Goal: Information Seeking & Learning: Learn about a topic

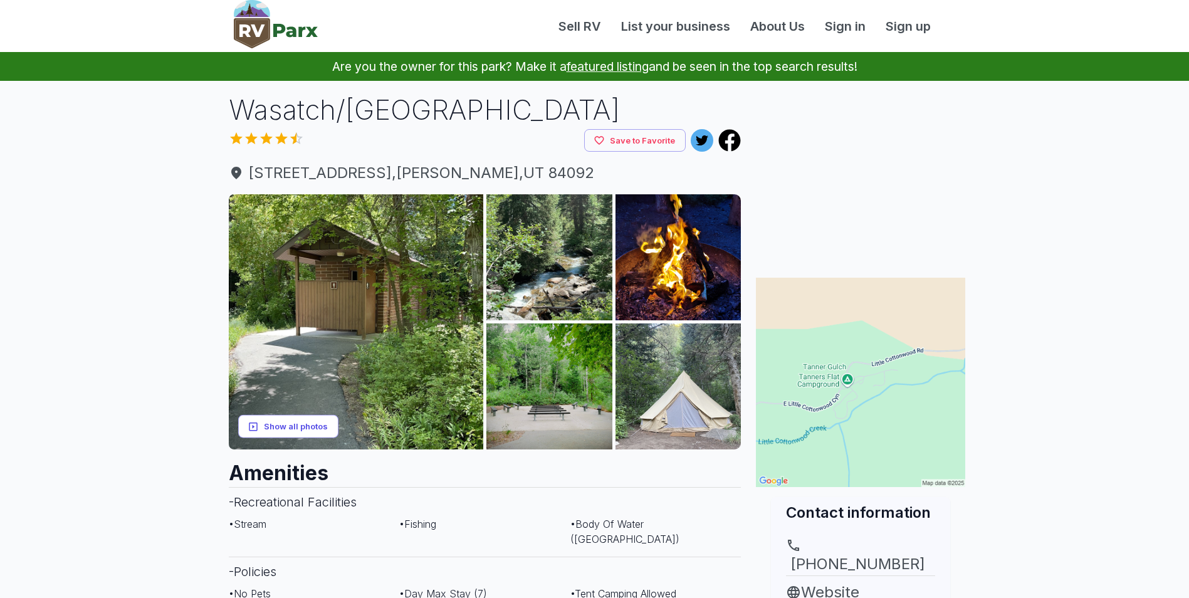
click at [316, 427] on button "Show all photos" at bounding box center [288, 426] width 100 height 23
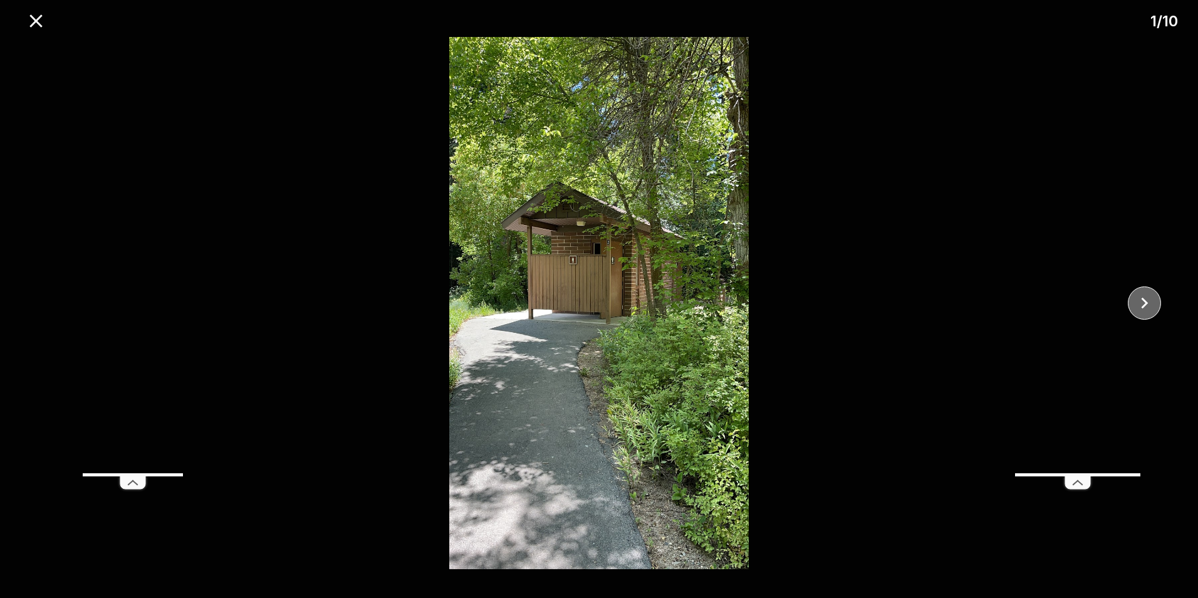
click at [1141, 303] on icon "close" at bounding box center [1144, 303] width 22 height 22
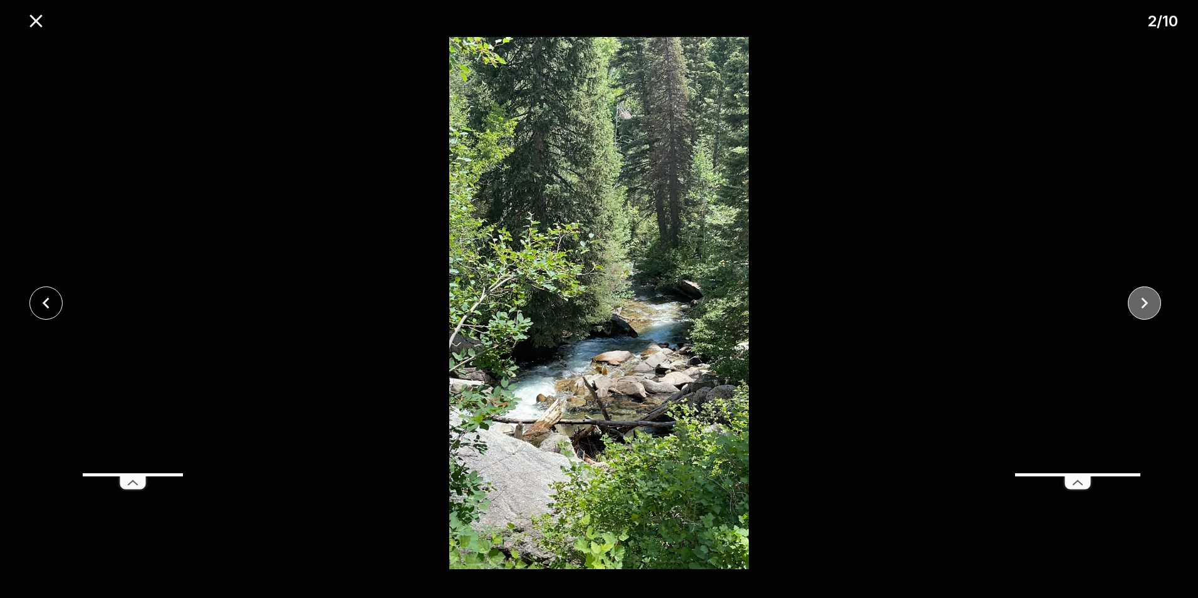
click at [1141, 303] on icon "close" at bounding box center [1144, 303] width 22 height 22
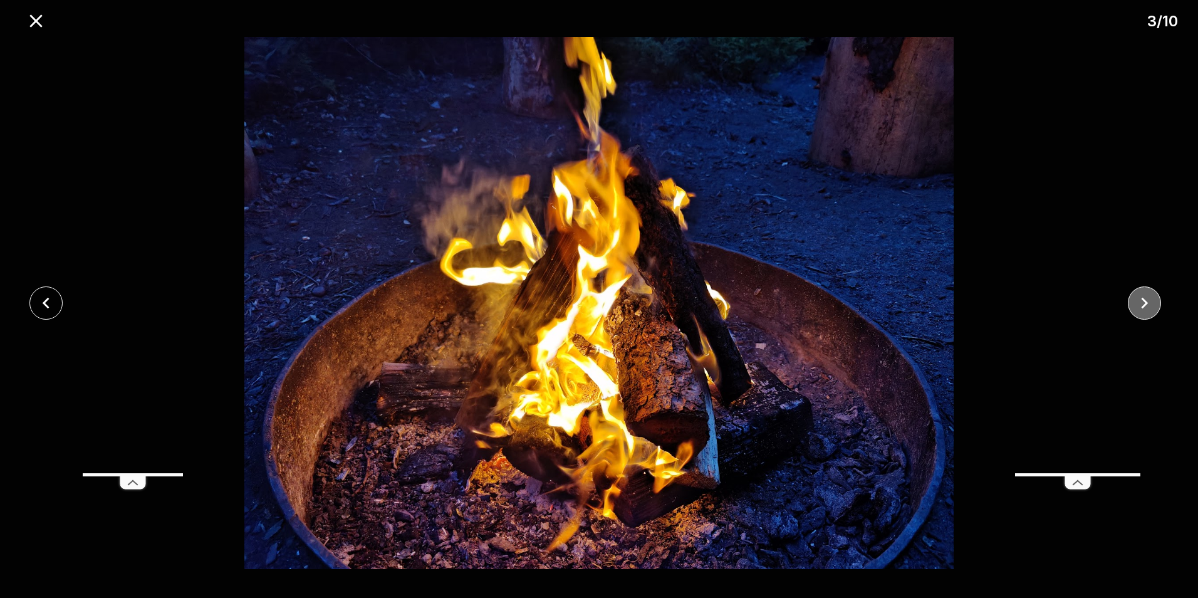
click at [1141, 303] on icon "close" at bounding box center [1144, 303] width 22 height 22
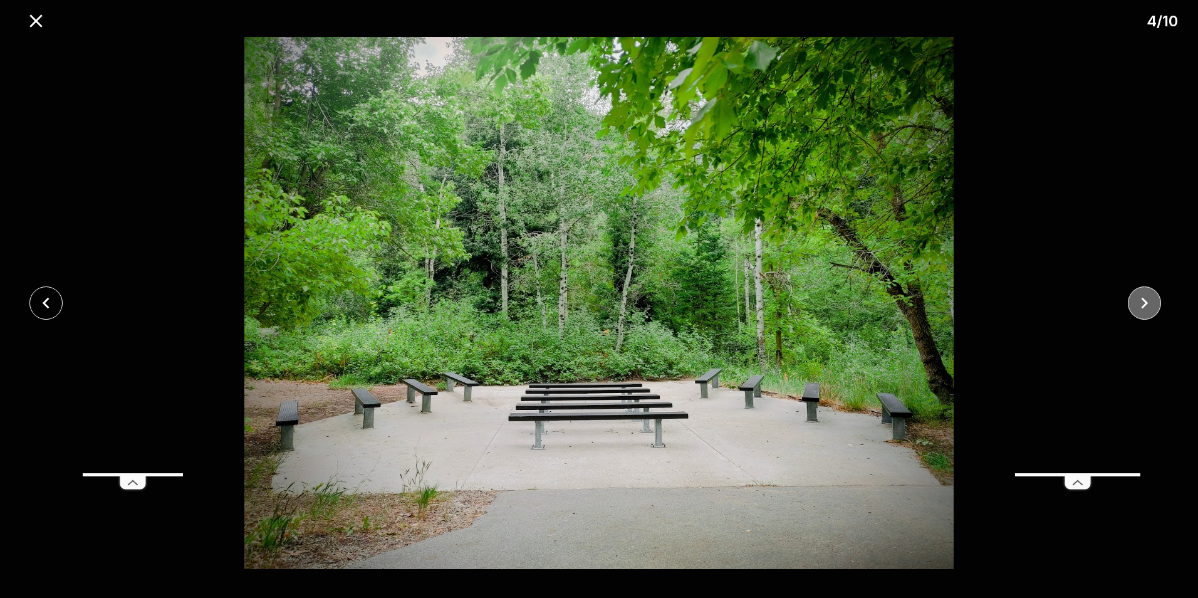
click at [1145, 304] on icon "close" at bounding box center [1144, 303] width 7 height 11
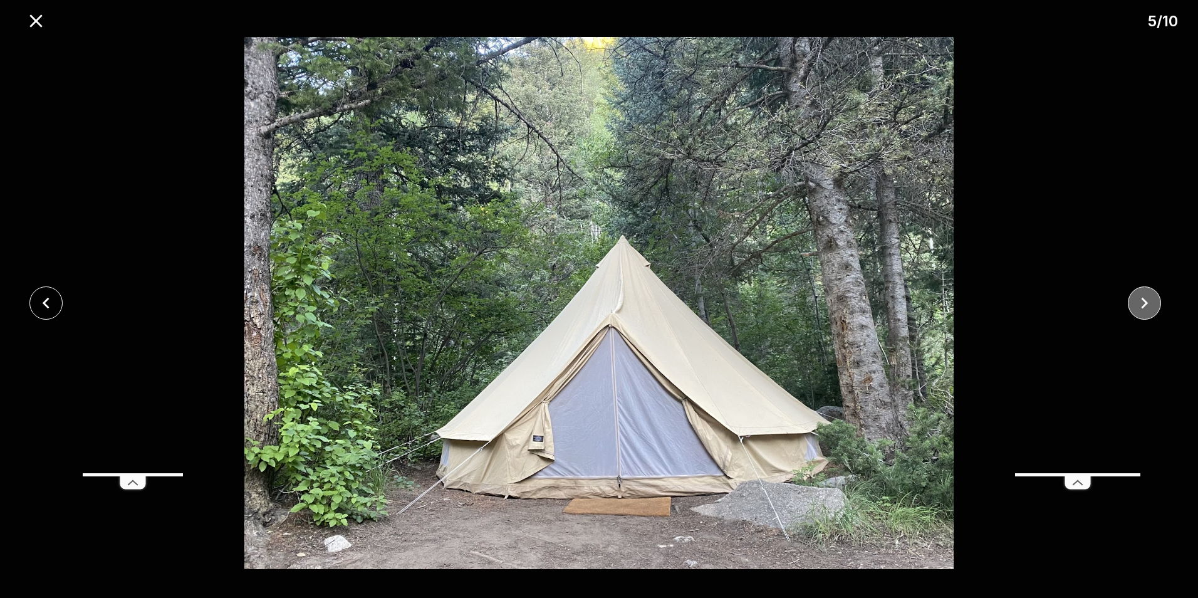
click at [1145, 304] on icon "close" at bounding box center [1144, 303] width 7 height 11
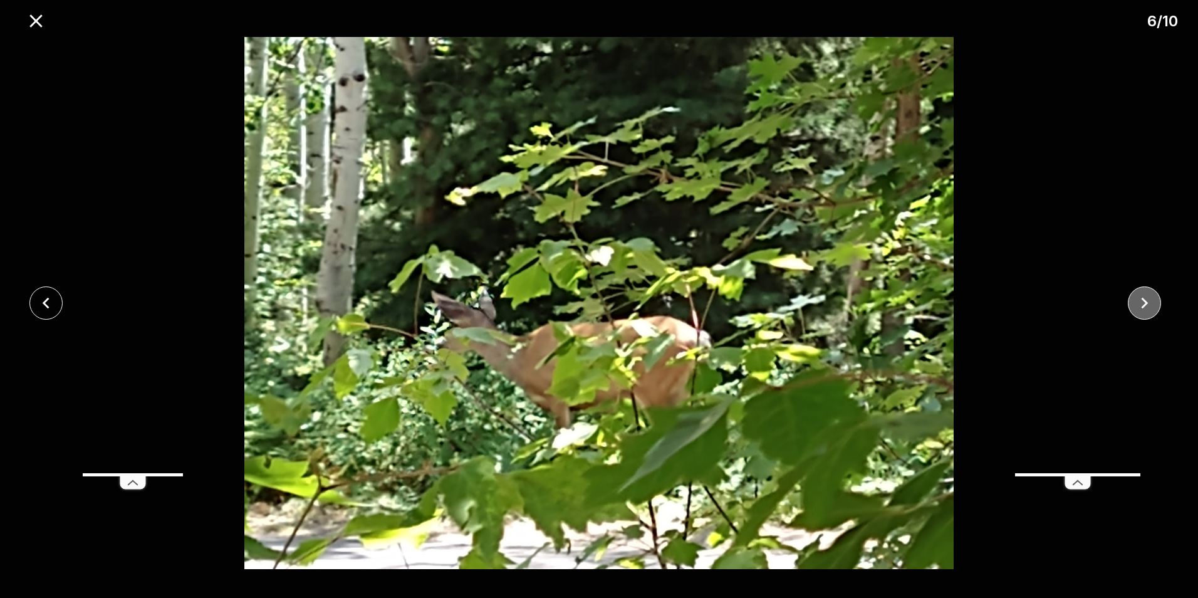
click at [1145, 304] on icon "close" at bounding box center [1144, 303] width 7 height 11
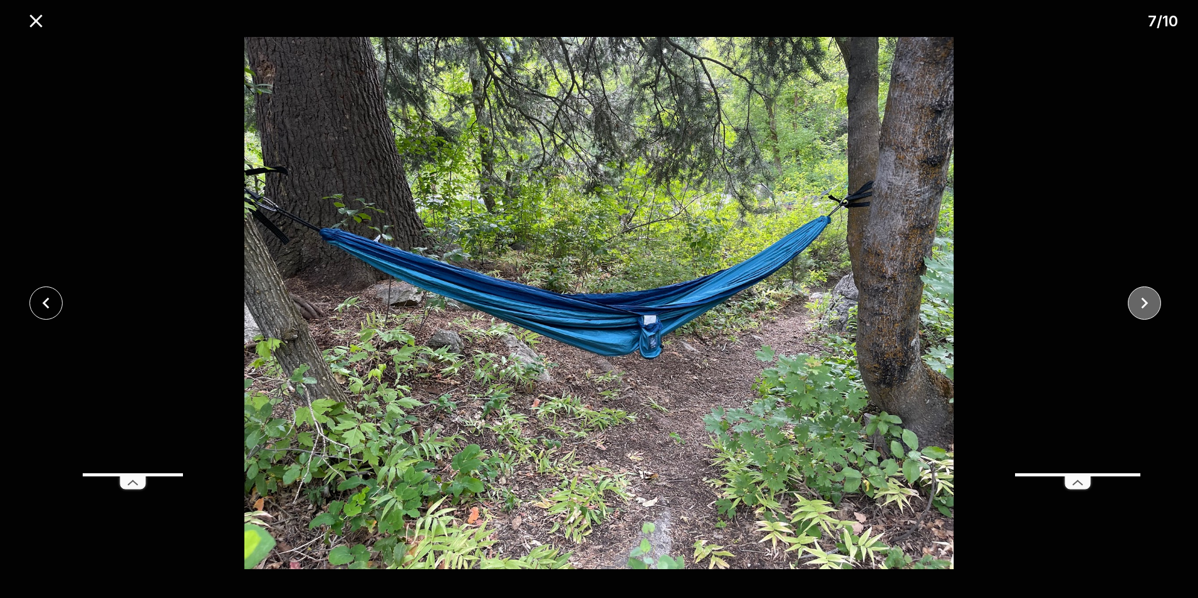
click at [1145, 304] on icon "close" at bounding box center [1144, 303] width 7 height 11
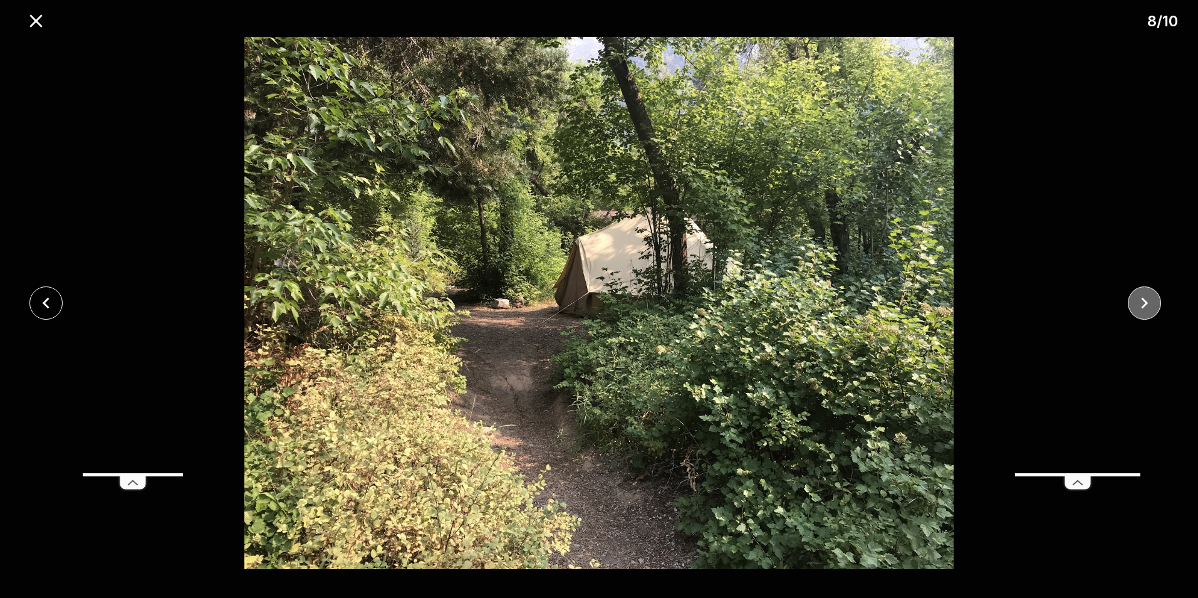
click at [1145, 304] on icon "close" at bounding box center [1144, 303] width 7 height 11
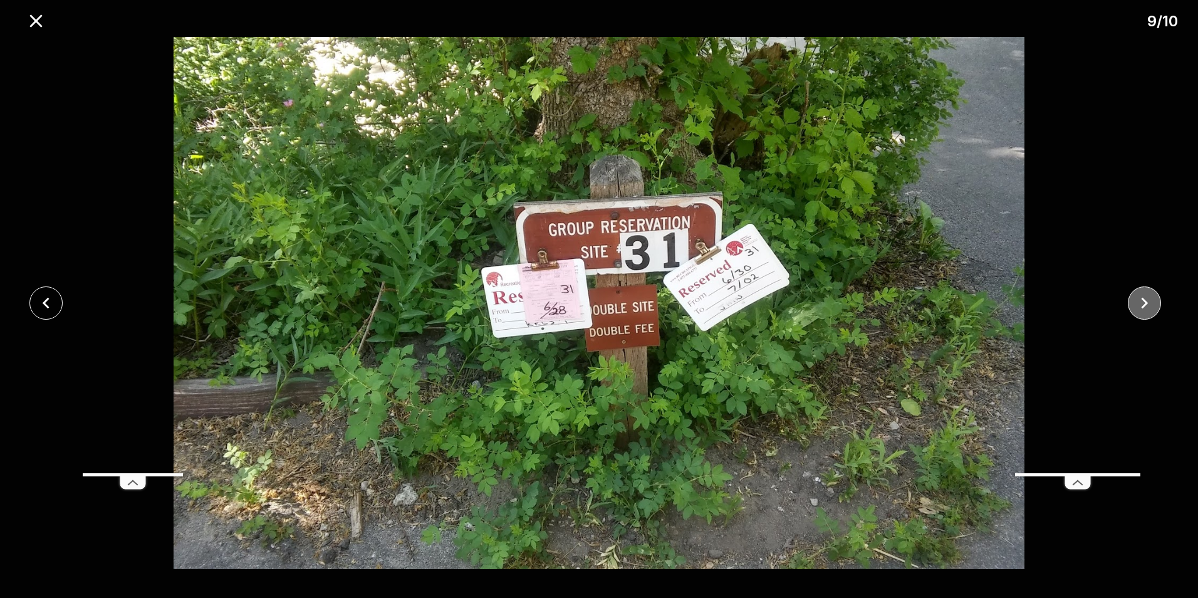
click at [1145, 304] on icon "close" at bounding box center [1144, 303] width 7 height 11
